Goal: Information Seeking & Learning: Learn about a topic

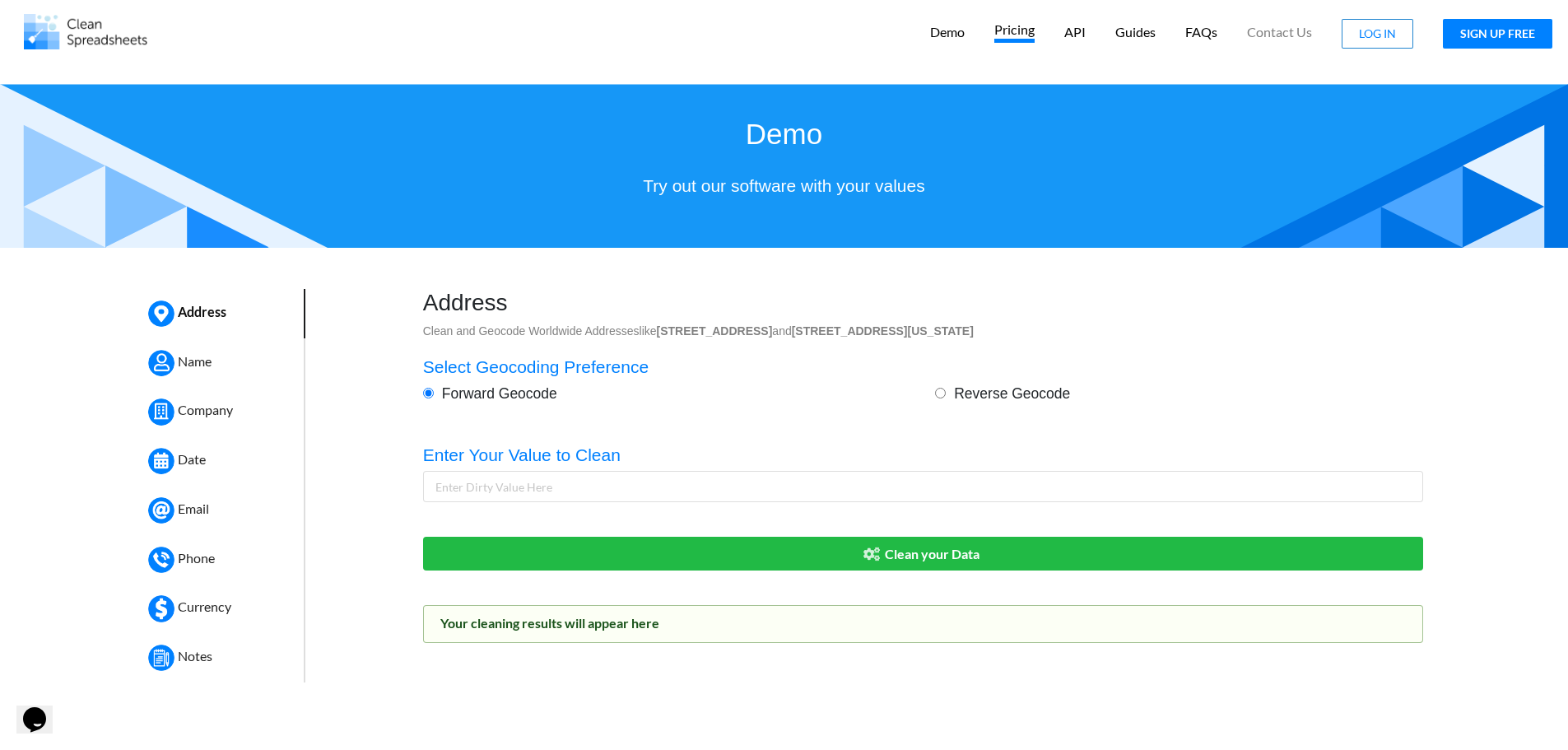
click at [1013, 35] on p "Pricing" at bounding box center [1014, 32] width 40 height 22
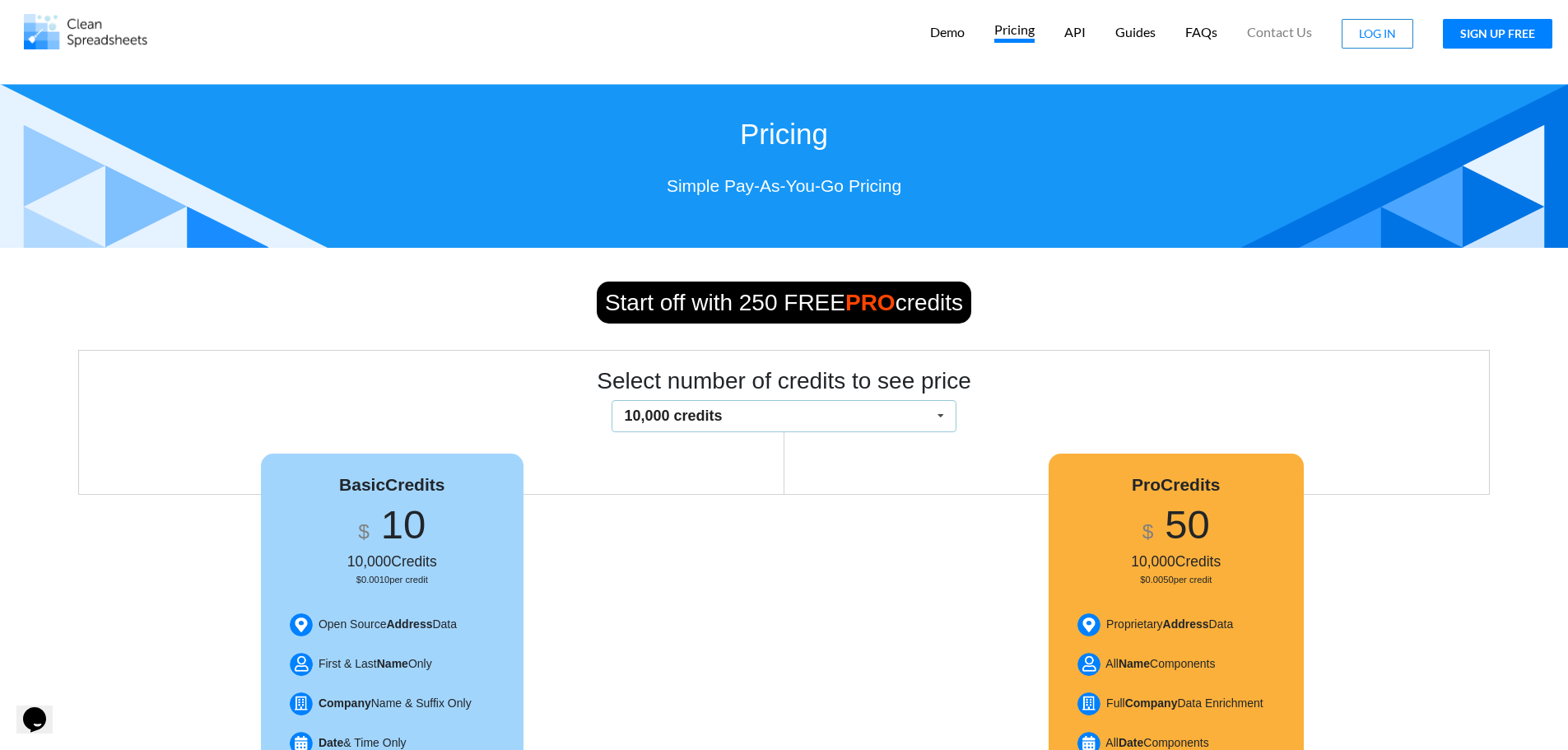
click at [676, 422] on span "10,000 credits" at bounding box center [673, 416] width 98 height 17
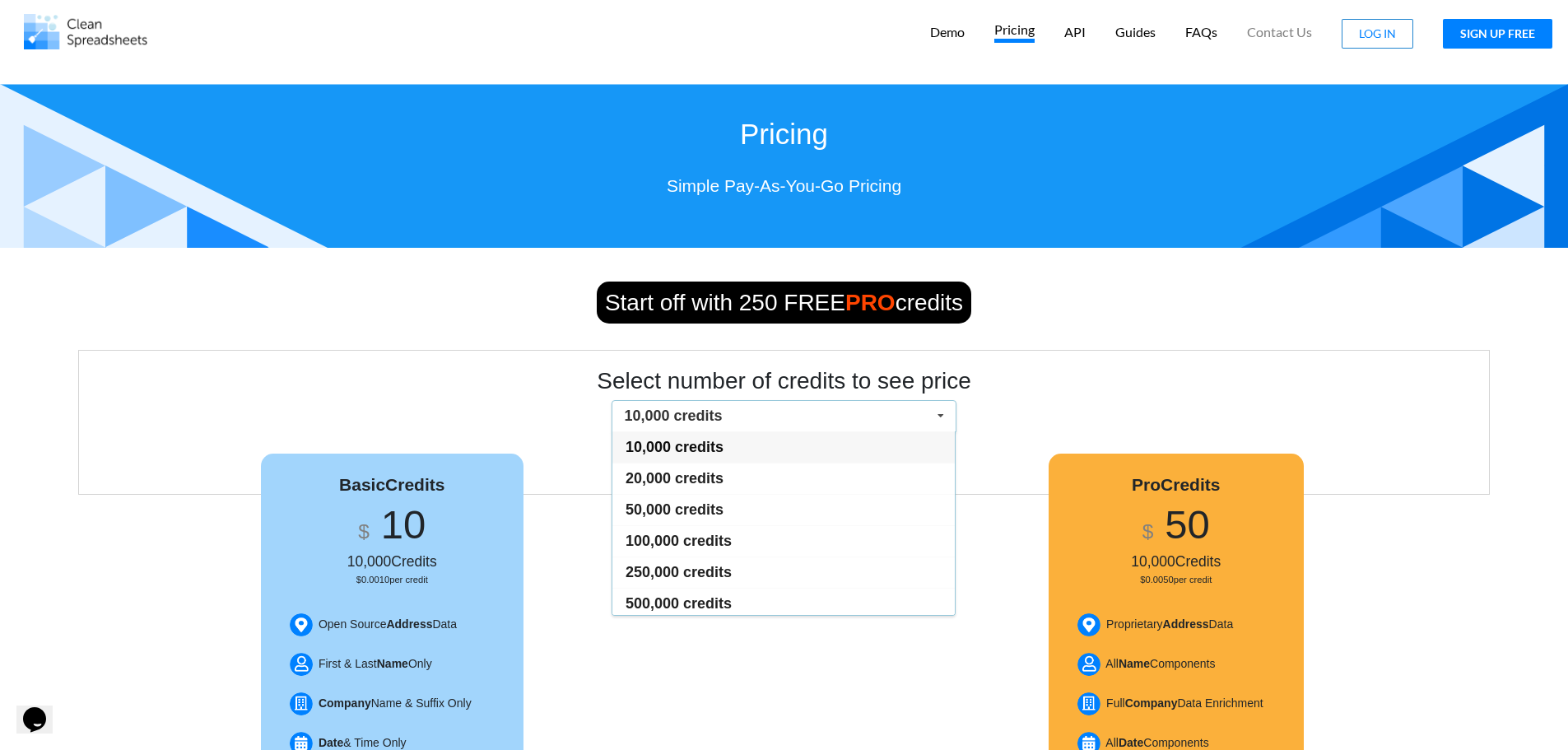
click at [676, 422] on span "10,000 credits" at bounding box center [673, 416] width 98 height 17
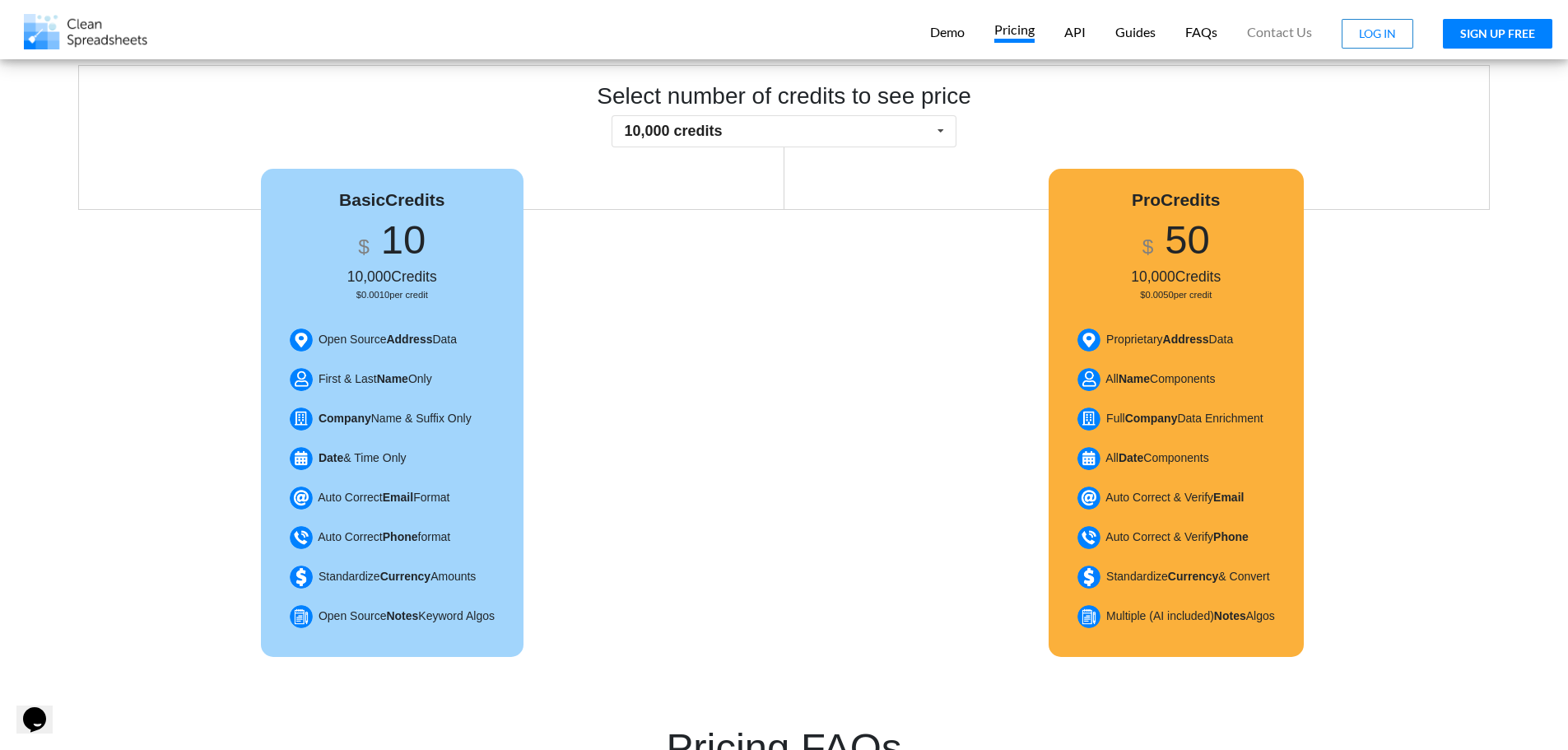
scroll to position [247, 0]
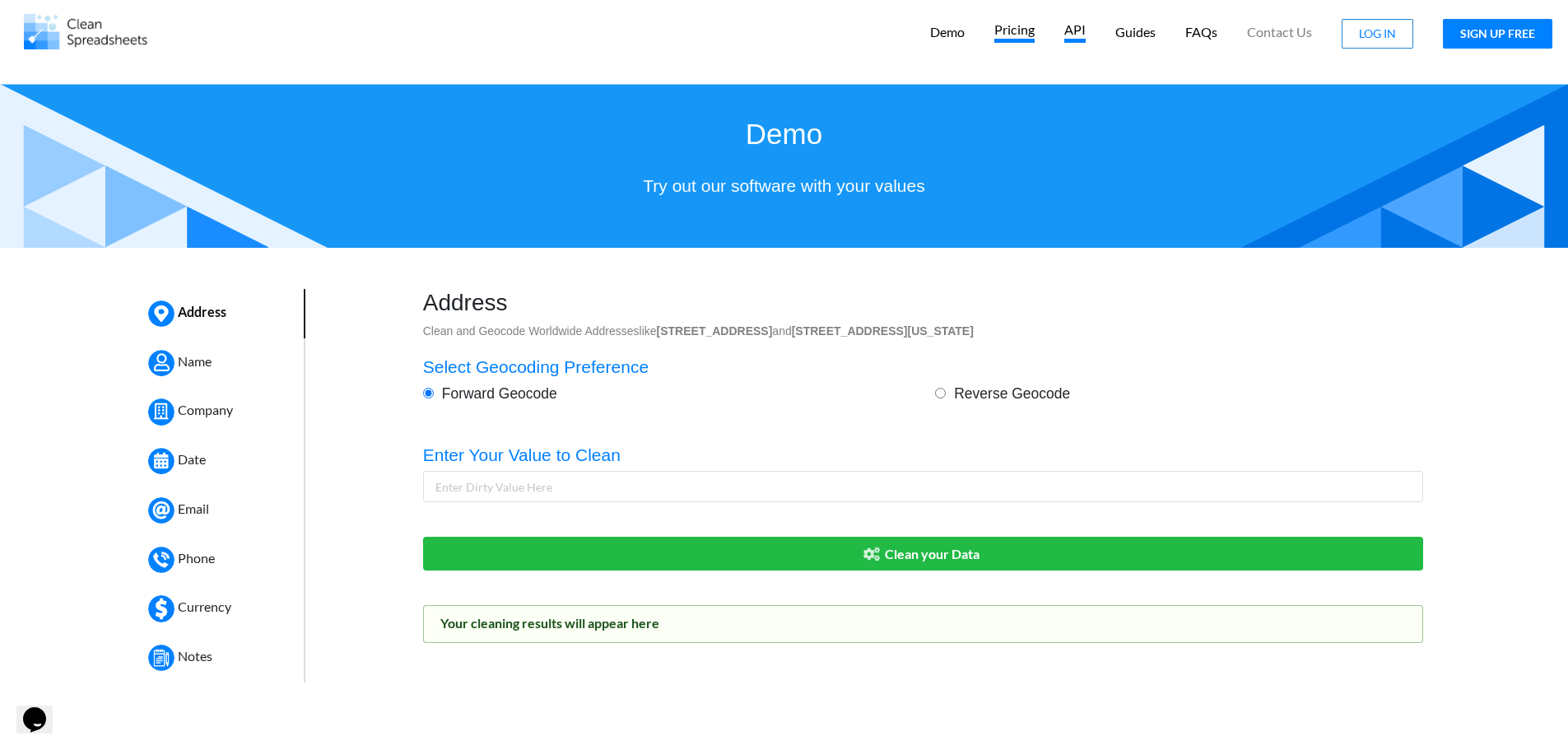
click at [1076, 36] on p "API" at bounding box center [1075, 32] width 22 height 22
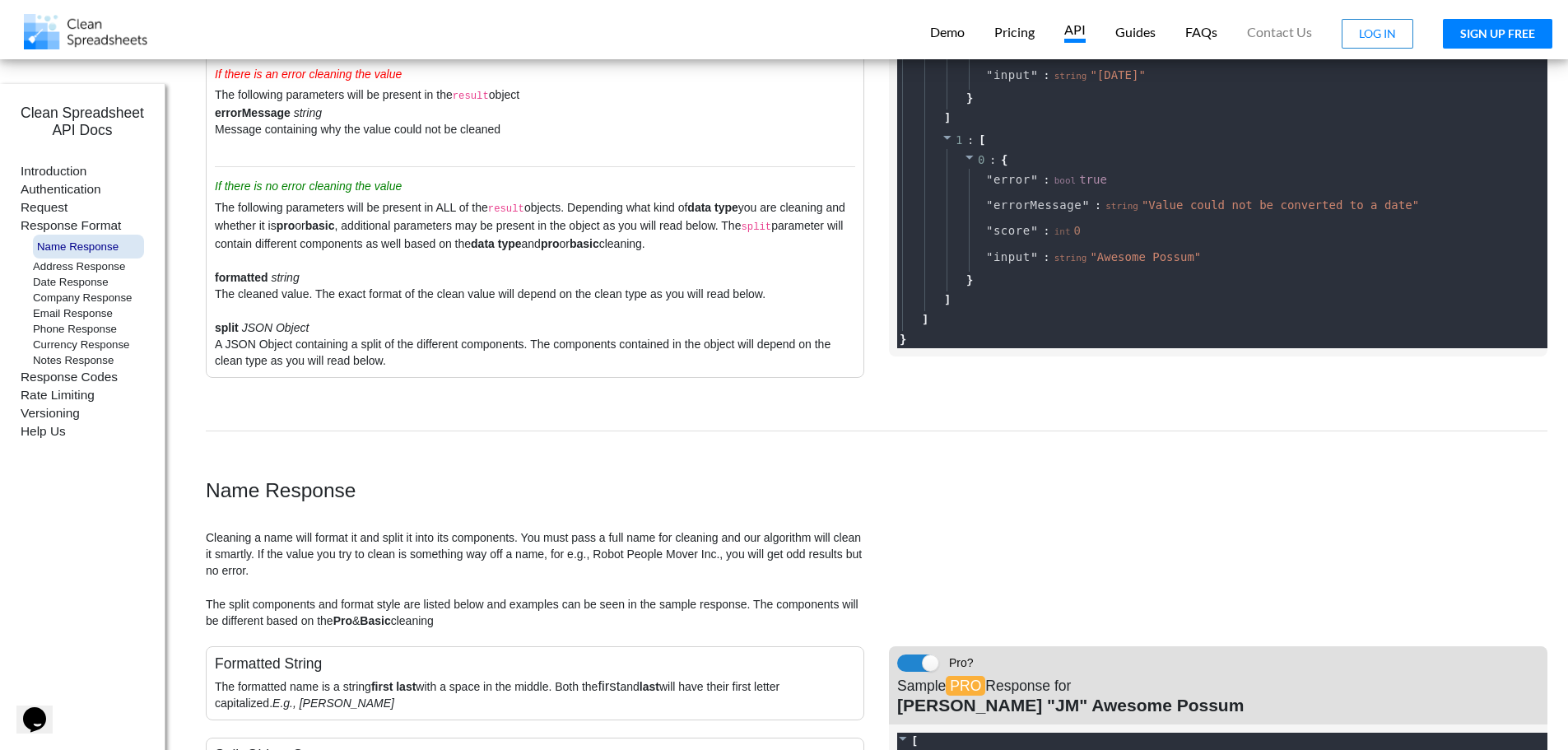
scroll to position [1894, 0]
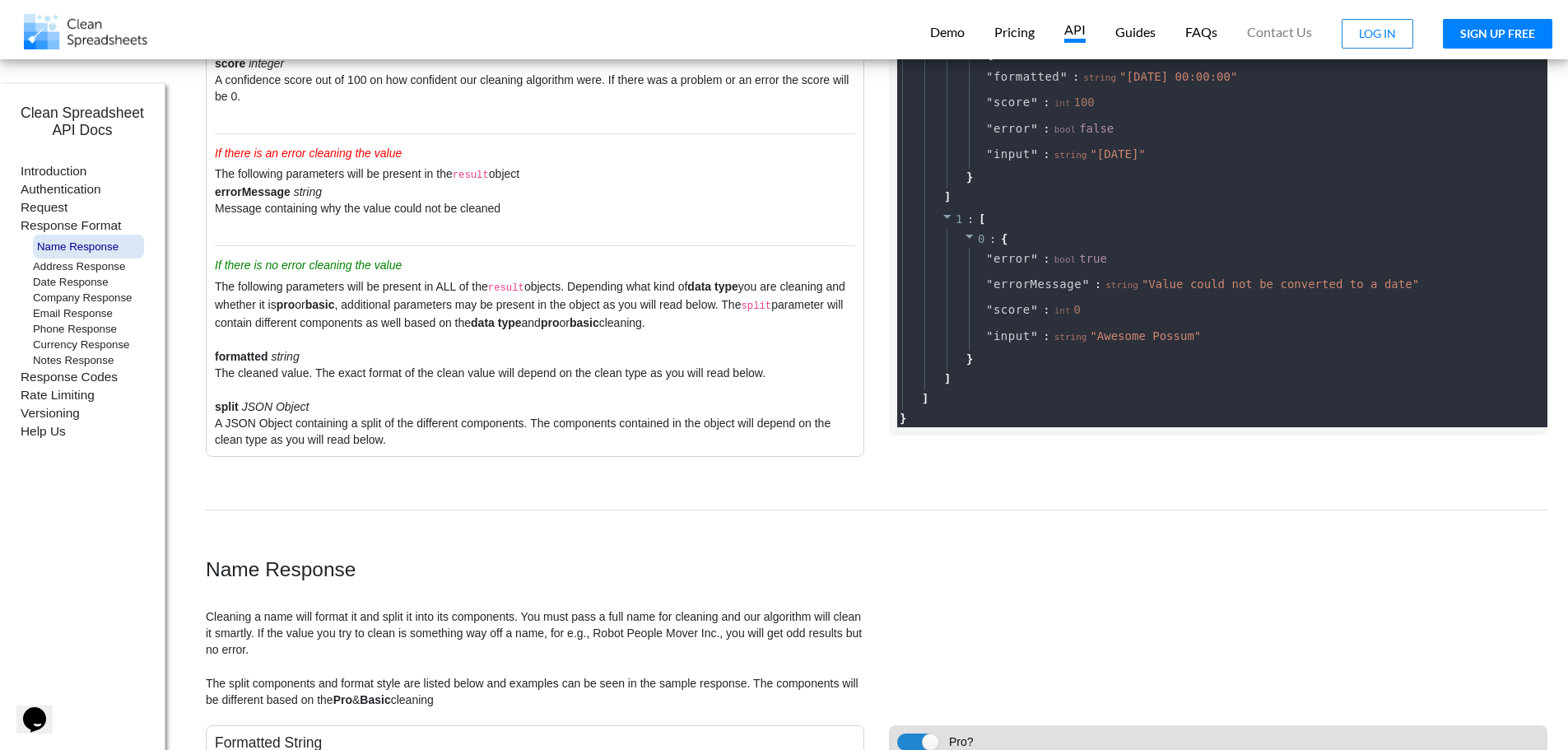
click at [81, 265] on p "Address Response" at bounding box center [88, 266] width 111 height 16
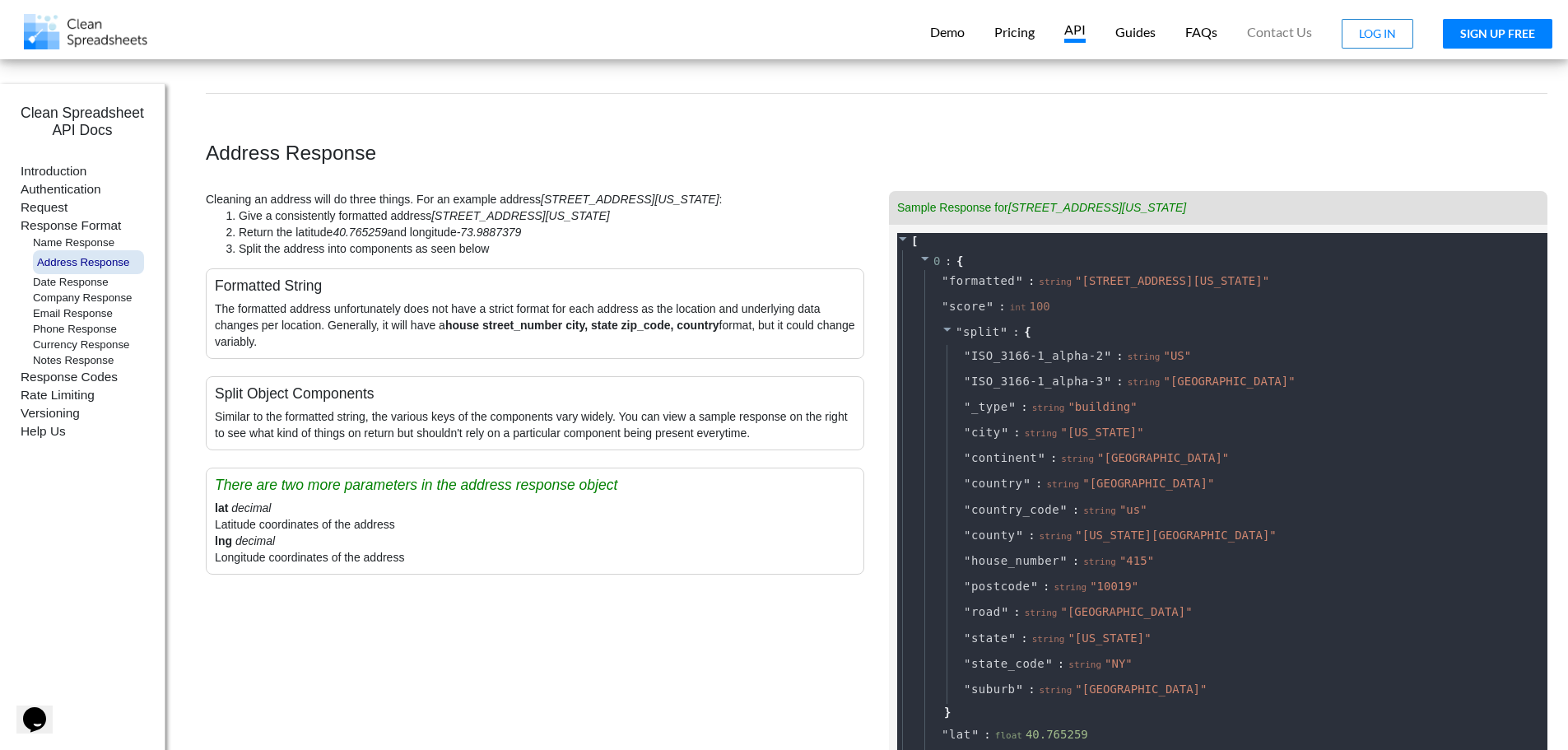
scroll to position [3153, 0]
